Goal: Find contact information: Find contact information

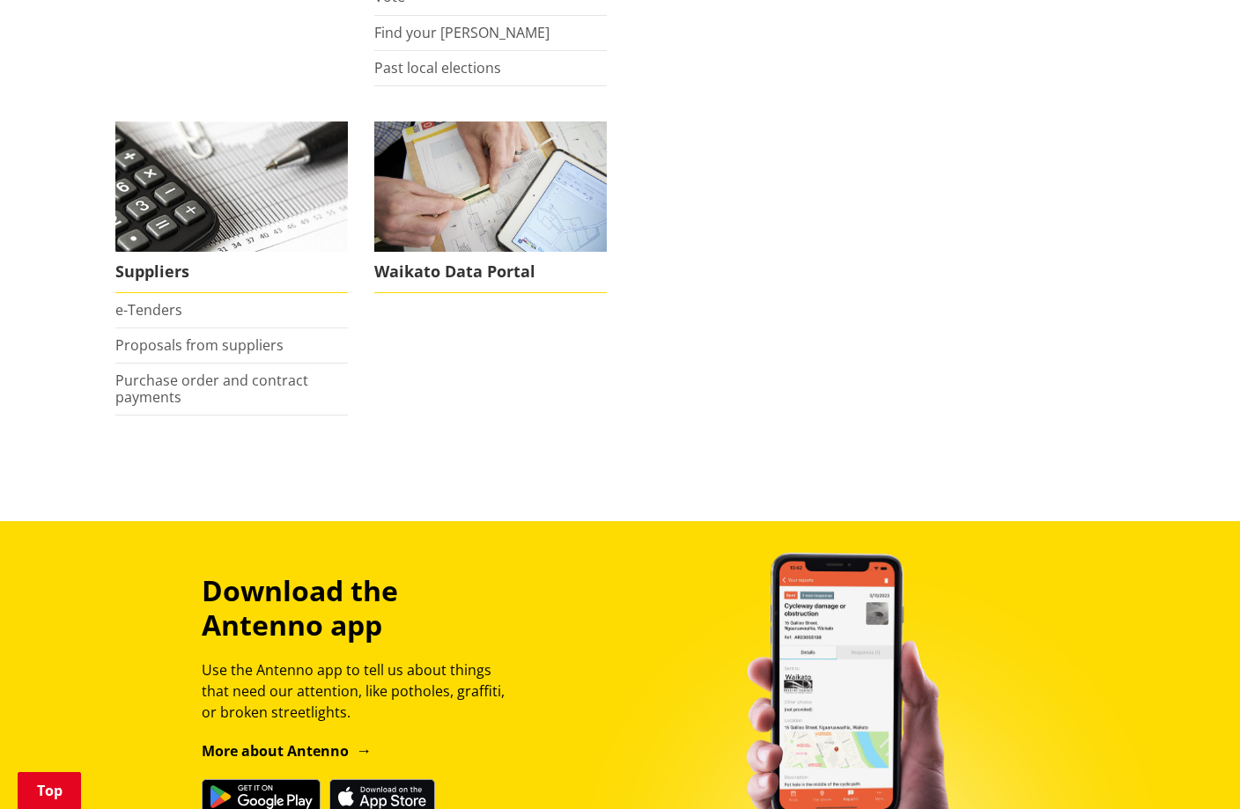
scroll to position [1976, 0]
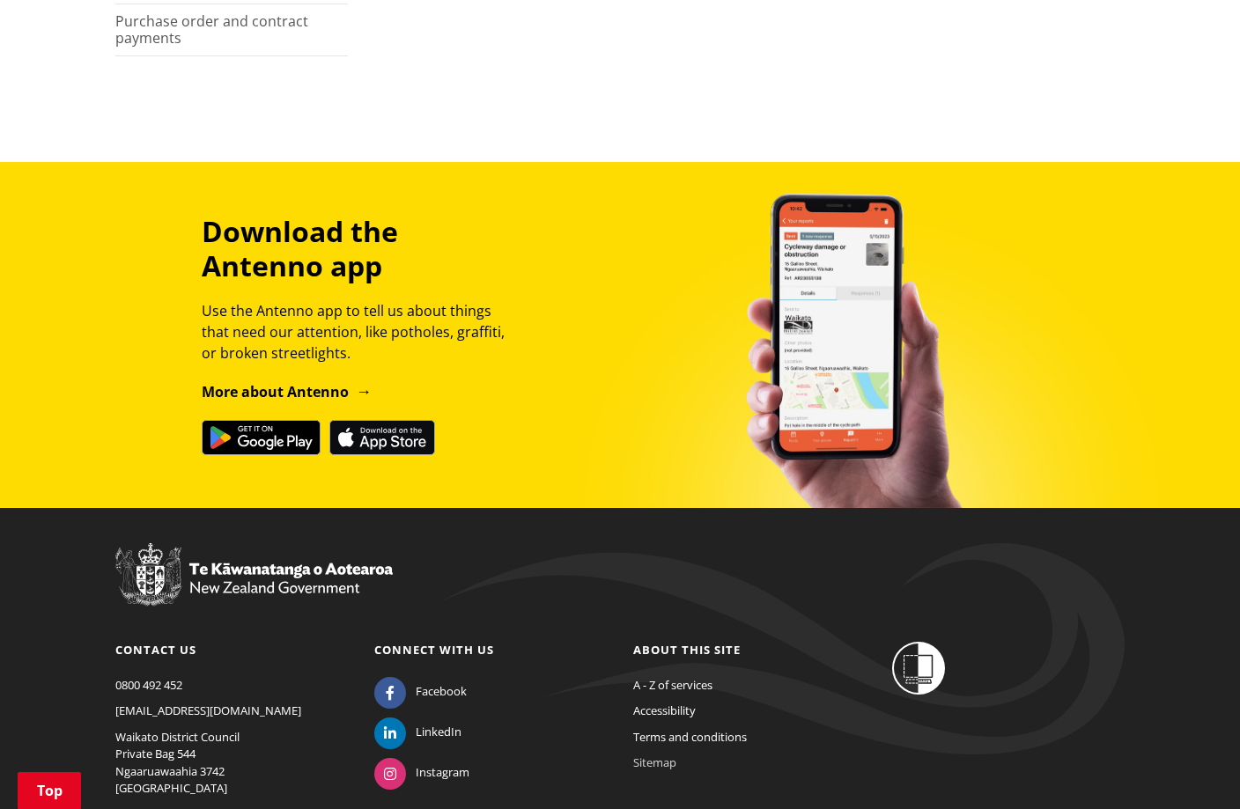
click at [673, 762] on link "Sitemap" at bounding box center [654, 763] width 43 height 16
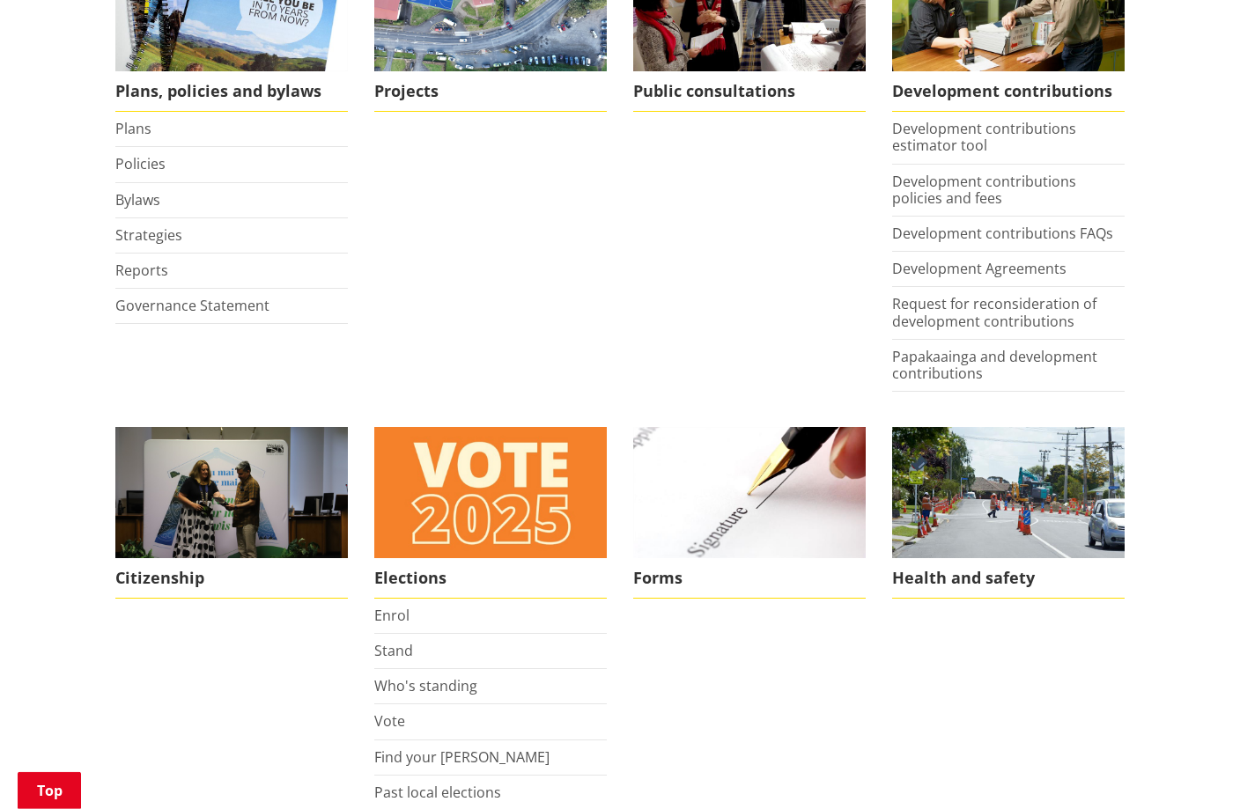
scroll to position [808, 0]
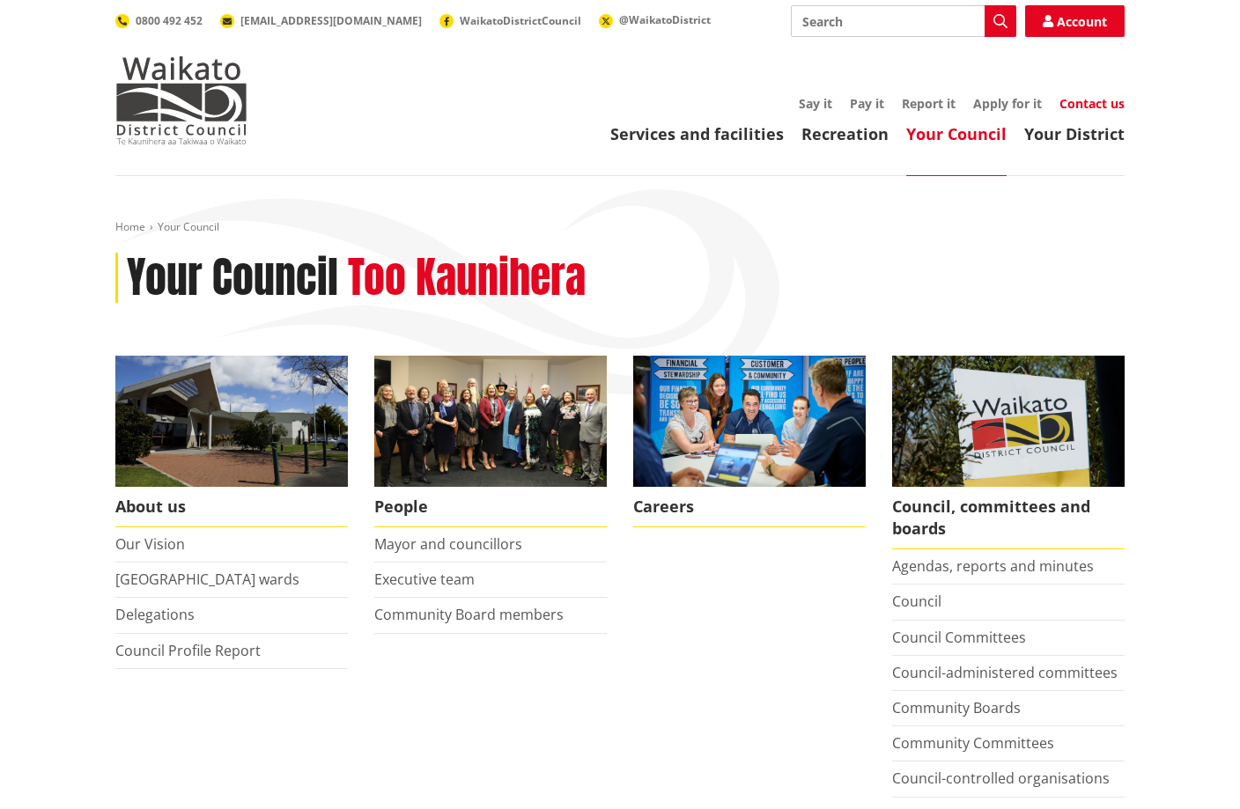
click at [1078, 109] on link "Contact us" at bounding box center [1091, 103] width 65 height 17
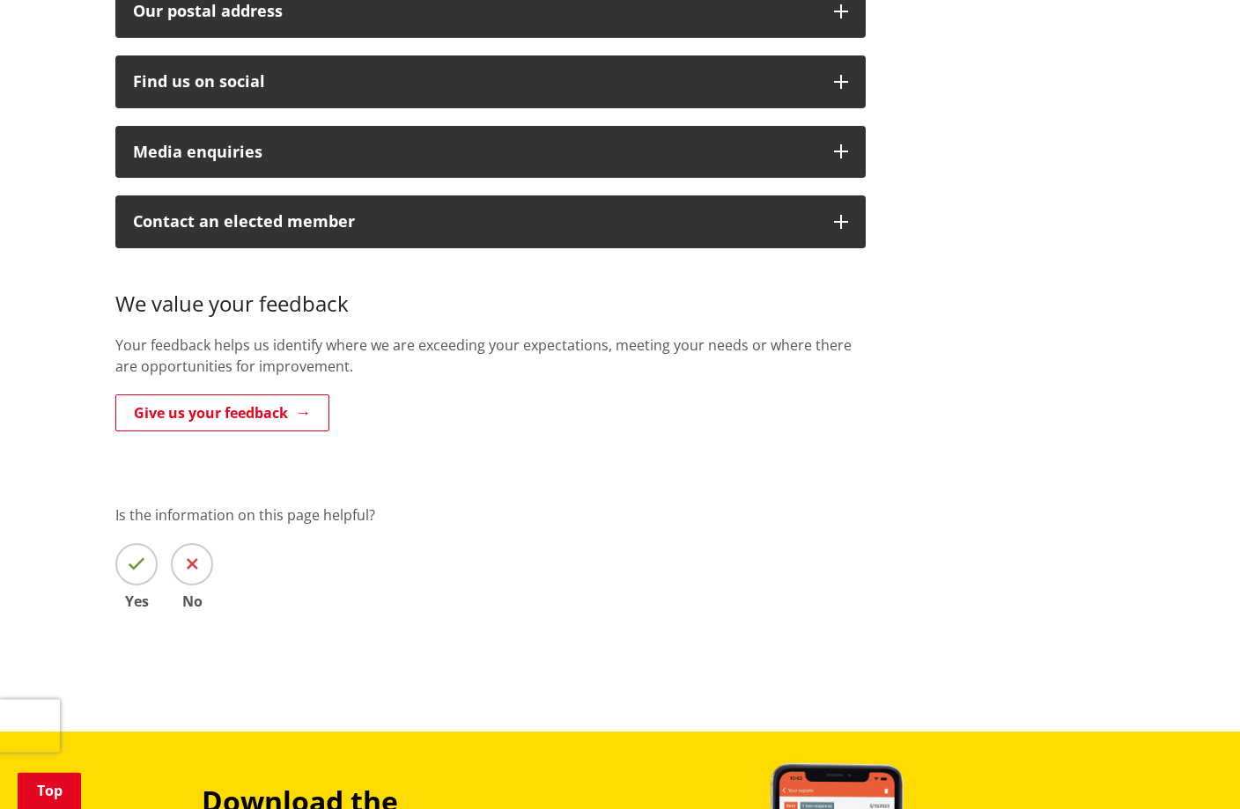
scroll to position [449, 0]
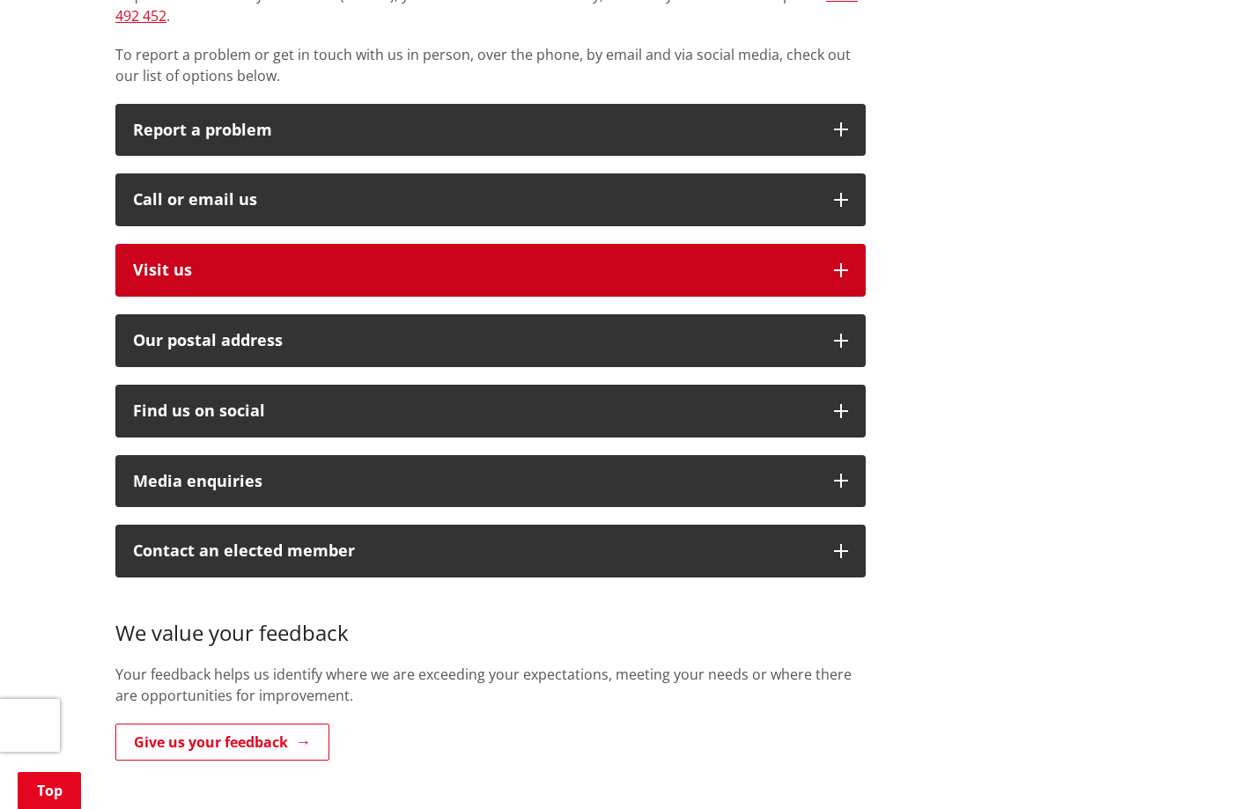
click at [219, 244] on button "Visit us" at bounding box center [490, 270] width 750 height 53
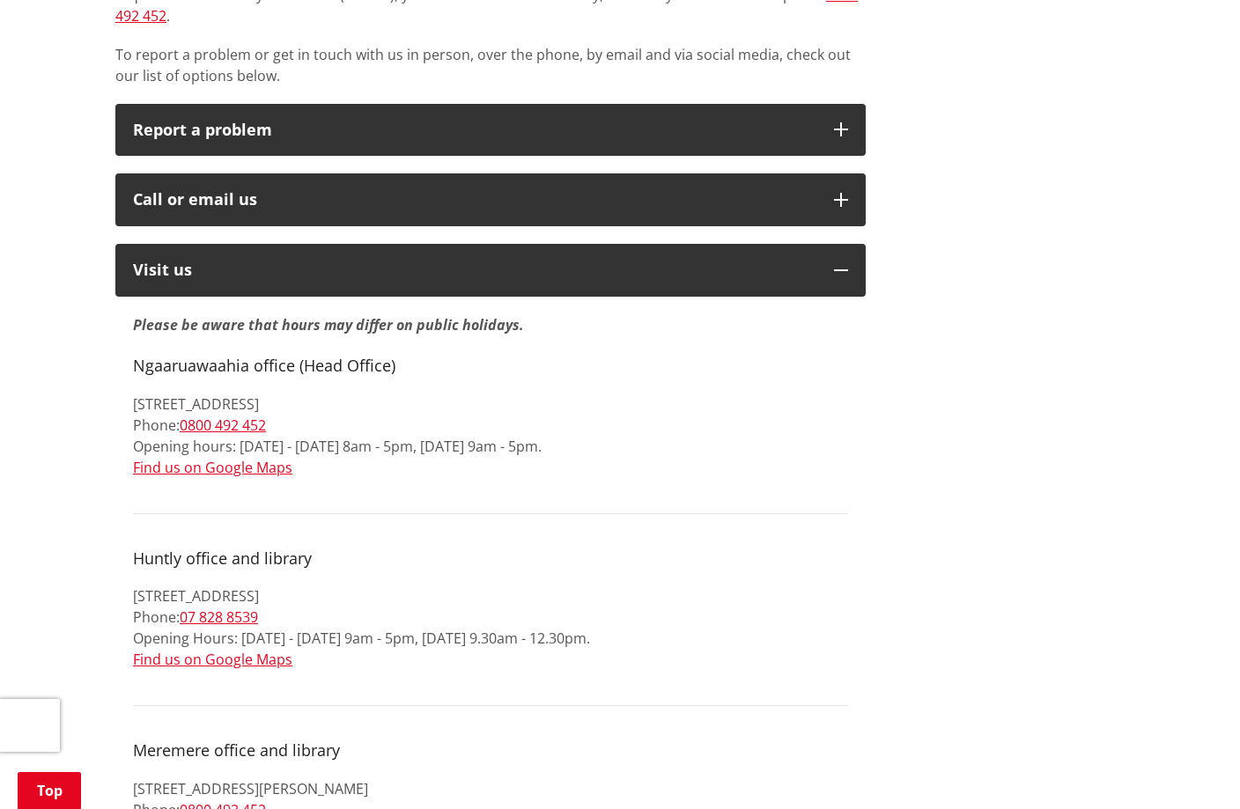
drag, startPoint x: 400, startPoint y: 384, endPoint x: 136, endPoint y: 374, distance: 264.4
click at [136, 394] on p "15 Galileo Street, Ngaaruawaahia 3720 Phone: 0800 492 452 Opening hours: Monday…" at bounding box center [490, 436] width 715 height 85
copy p "15 Galileo Street, Ngaaruawaahia 3720"
